Goal: Task Accomplishment & Management: Complete application form

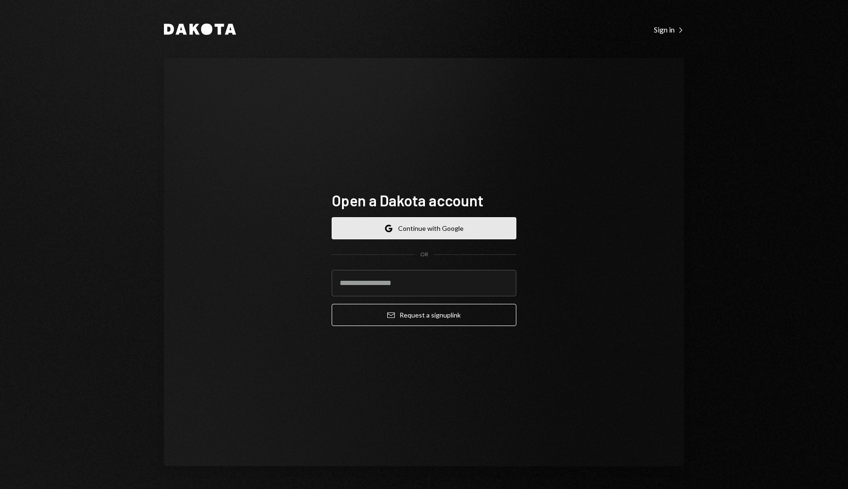
click at [410, 228] on button "Google Continue with Google" at bounding box center [424, 228] width 185 height 22
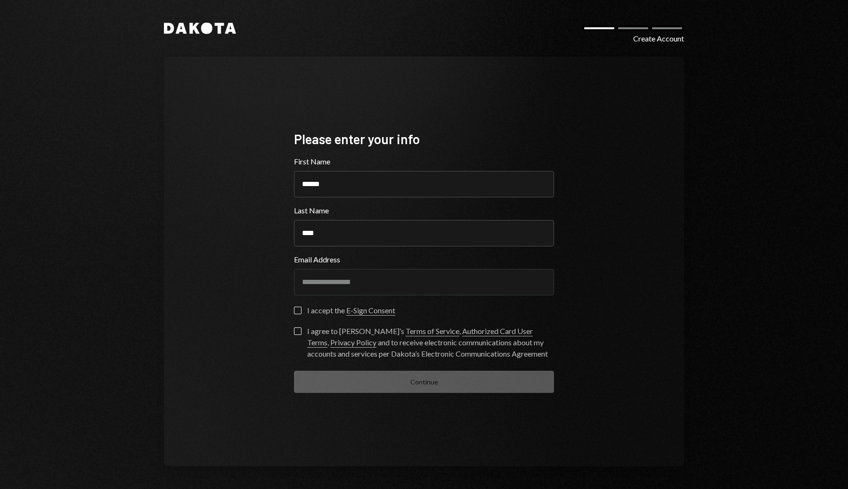
click at [296, 310] on button "I accept the E-Sign Consent" at bounding box center [298, 311] width 8 height 8
click at [297, 328] on button "I agree to [PERSON_NAME]’s Terms of Service , Authorized Card User Terms , Priv…" at bounding box center [298, 332] width 8 height 8
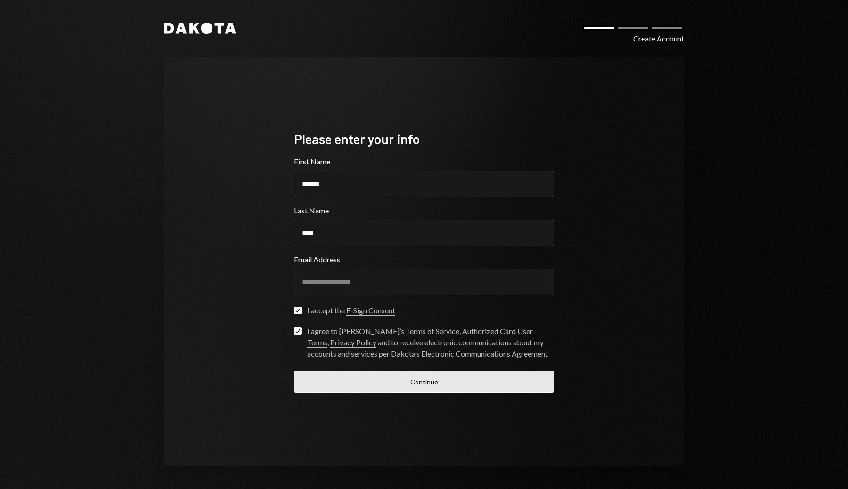
click at [459, 378] on button "Continue" at bounding box center [424, 382] width 260 height 22
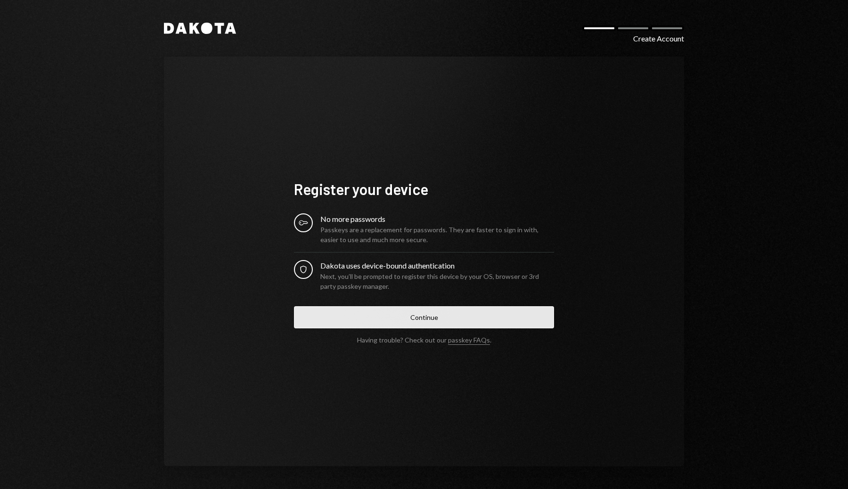
click at [434, 317] on button "Continue" at bounding box center [424, 317] width 260 height 22
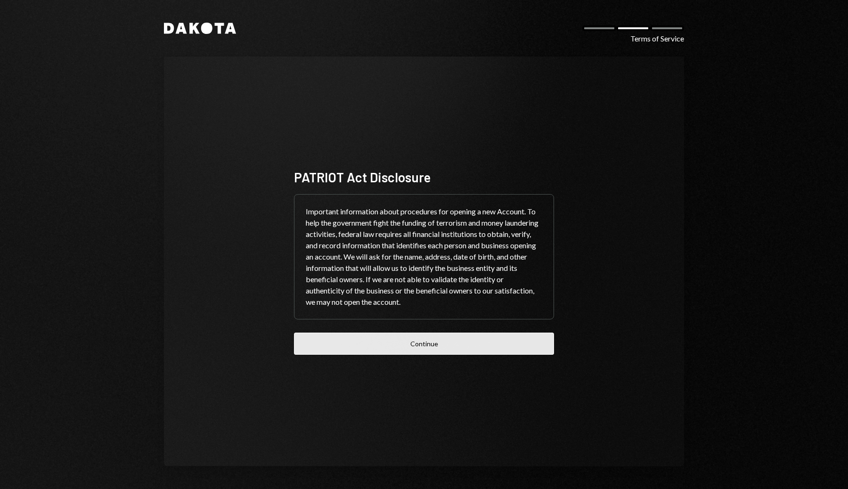
click at [421, 347] on button "Continue" at bounding box center [424, 344] width 260 height 22
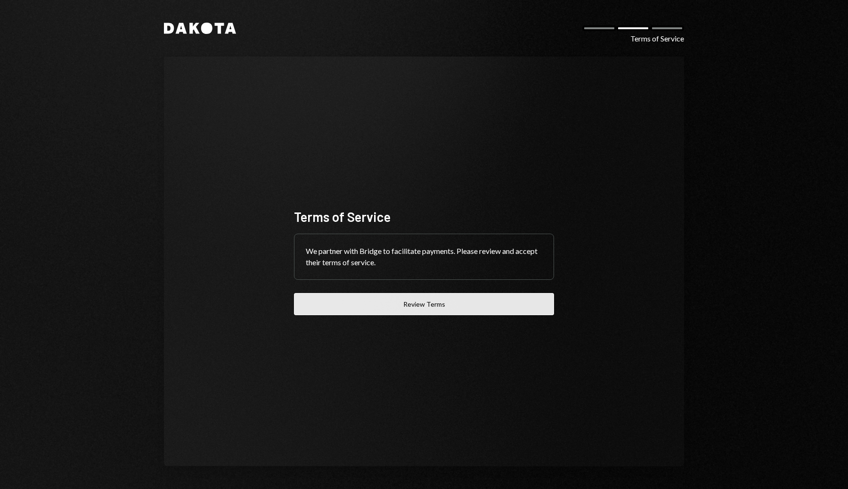
click at [444, 309] on button "Review Terms" at bounding box center [424, 304] width 260 height 22
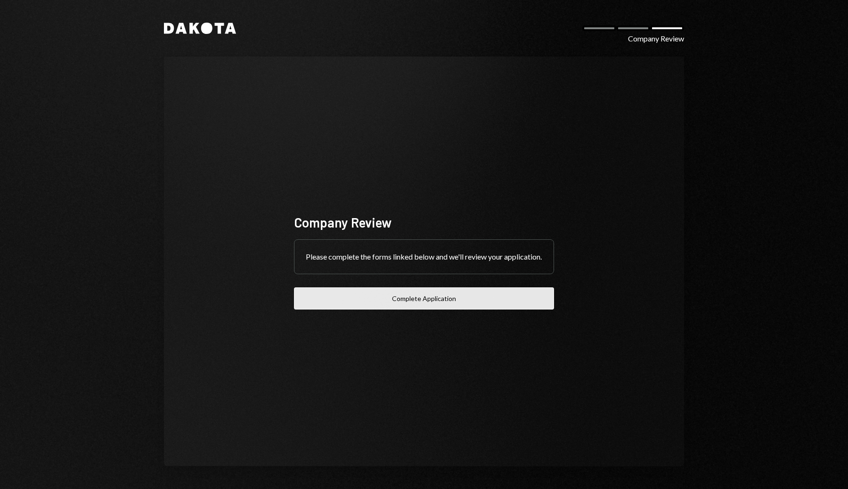
click at [467, 305] on button "Complete Application" at bounding box center [424, 298] width 260 height 22
click at [430, 310] on button "Complete Application" at bounding box center [424, 298] width 260 height 22
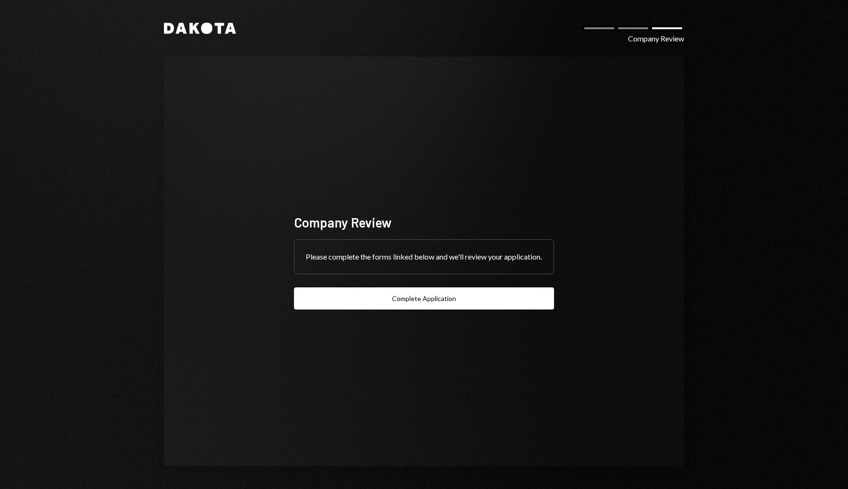
click at [217, 19] on div "Dakota Company Review Company Review Please complete the forms linked below and…" at bounding box center [424, 244] width 566 height 489
click at [214, 30] on icon "Dakota" at bounding box center [200, 28] width 72 height 11
click at [204, 30] on icon at bounding box center [206, 28] width 11 height 11
click at [444, 309] on button "Complete Application" at bounding box center [424, 298] width 260 height 22
click at [799, 57] on div "Dakota Company Review Company Review Please complete the forms linked below and…" at bounding box center [424, 244] width 848 height 489
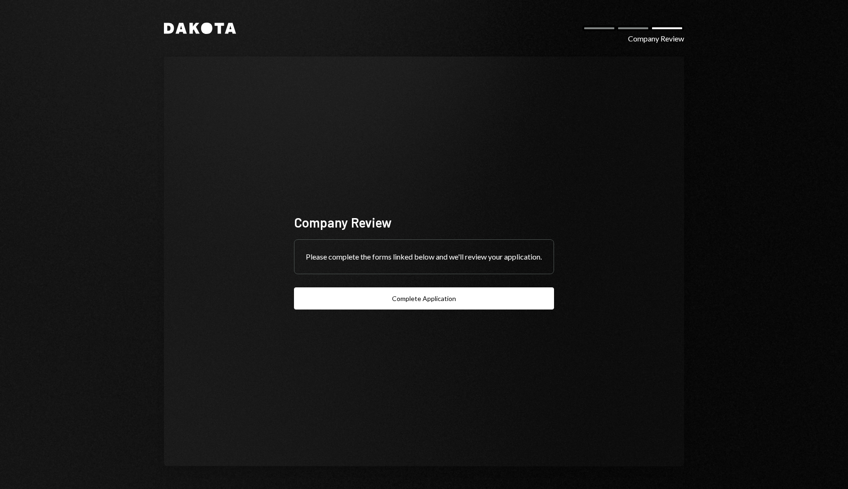
click at [751, 94] on div "Dakota Company Review Company Review Please complete the forms linked below and…" at bounding box center [424, 244] width 848 height 489
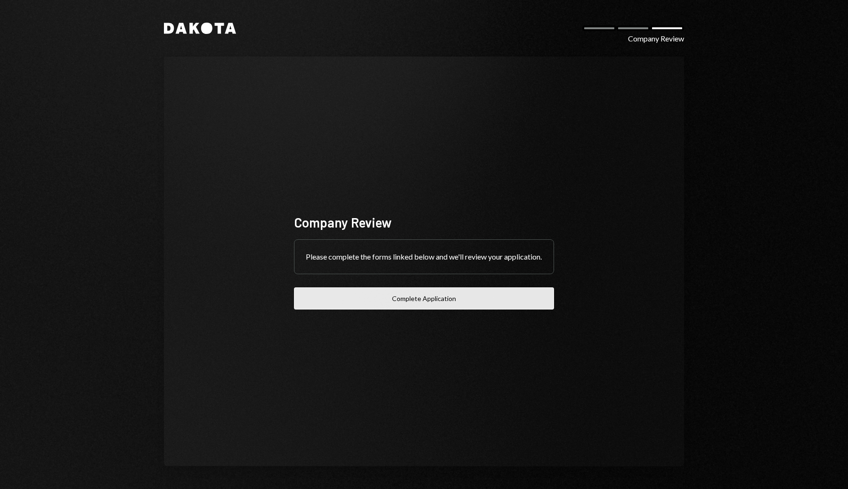
click at [476, 302] on button "Complete Application" at bounding box center [424, 298] width 260 height 22
